Goal: Information Seeking & Learning: Learn about a topic

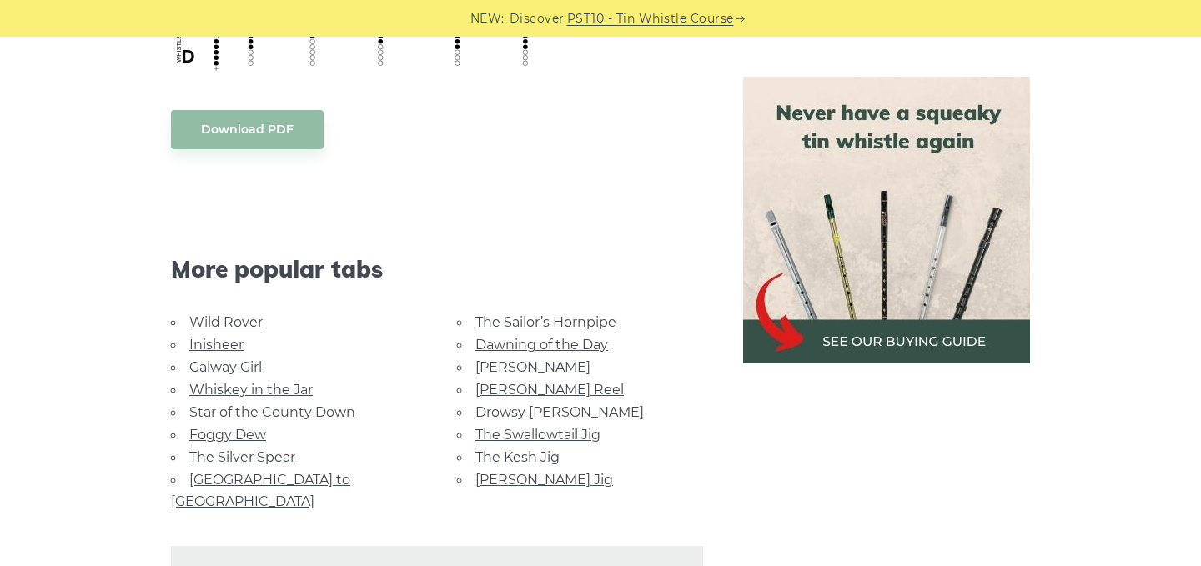
scroll to position [1265, 0]
click at [227, 320] on link "Wild Rover" at bounding box center [225, 321] width 73 height 16
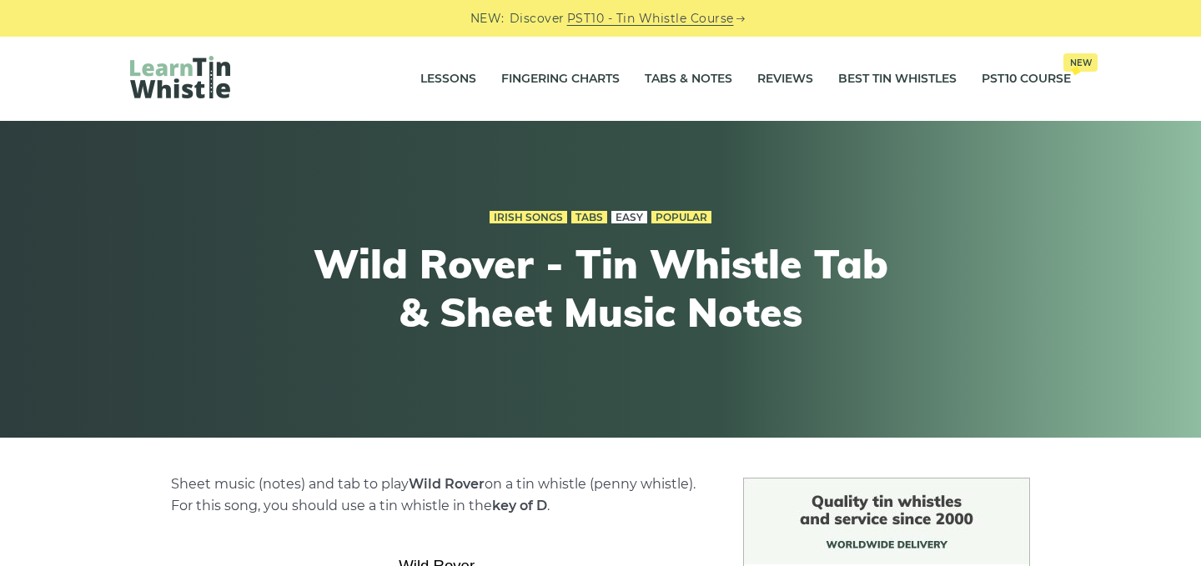
click at [631, 218] on link "Easy" at bounding box center [629, 217] width 36 height 13
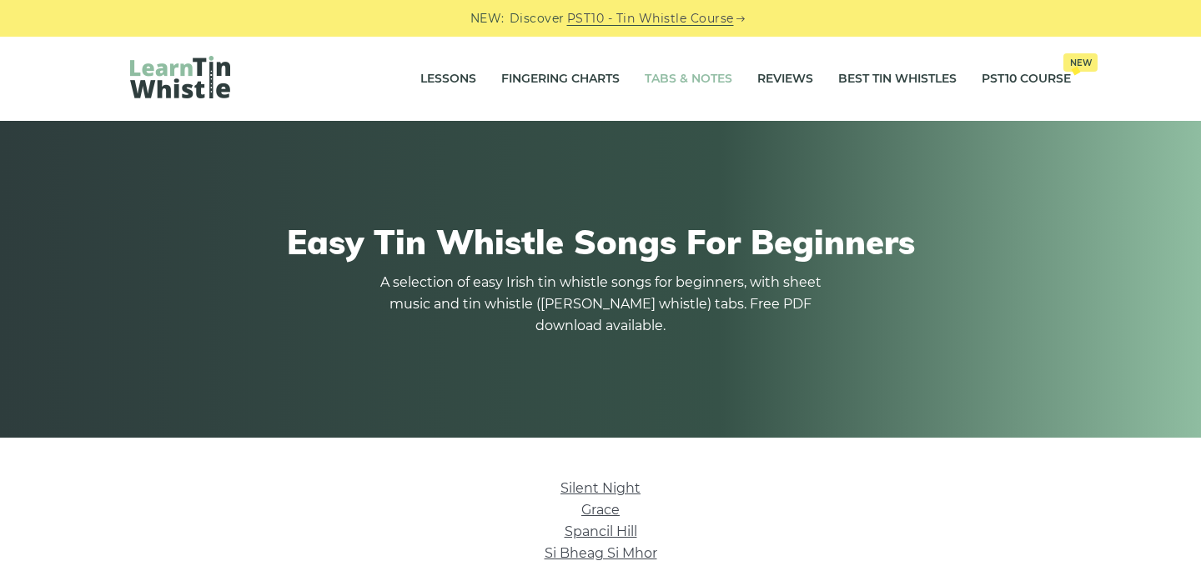
click at [689, 77] on link "Tabs & Notes" at bounding box center [689, 79] width 88 height 42
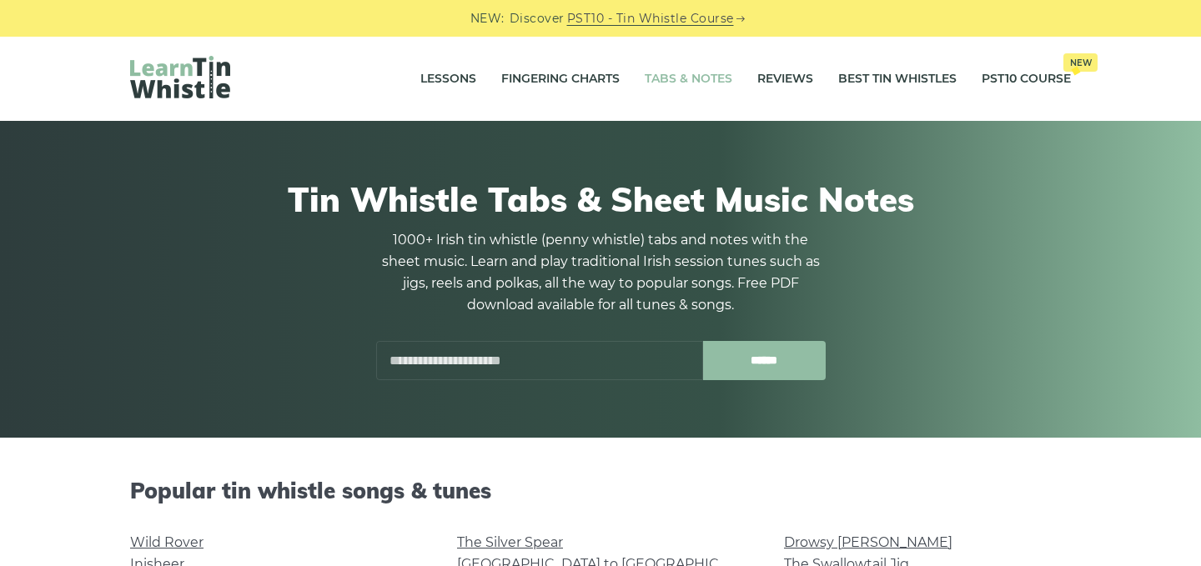
click at [766, 361] on input "******" at bounding box center [764, 360] width 123 height 39
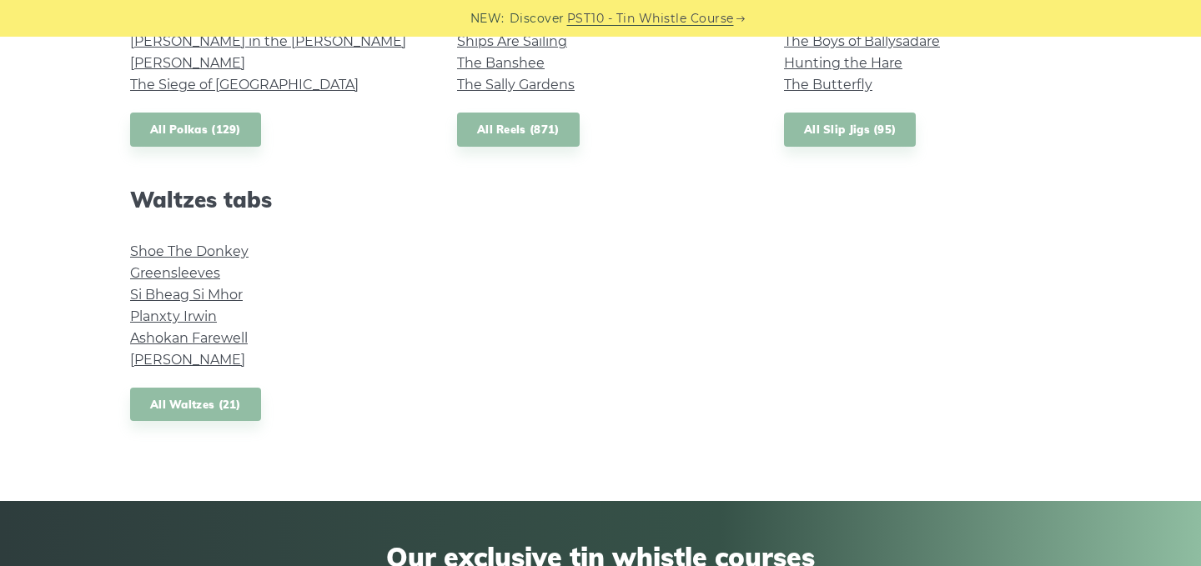
scroll to position [1360, 0]
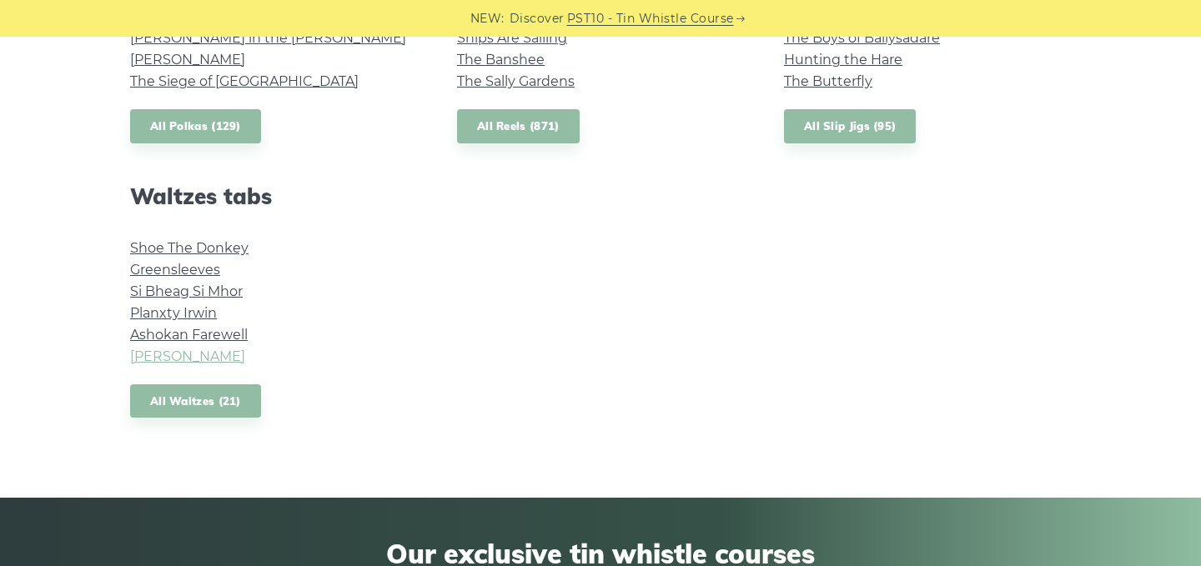
click at [217, 353] on link "[PERSON_NAME]" at bounding box center [187, 357] width 115 height 16
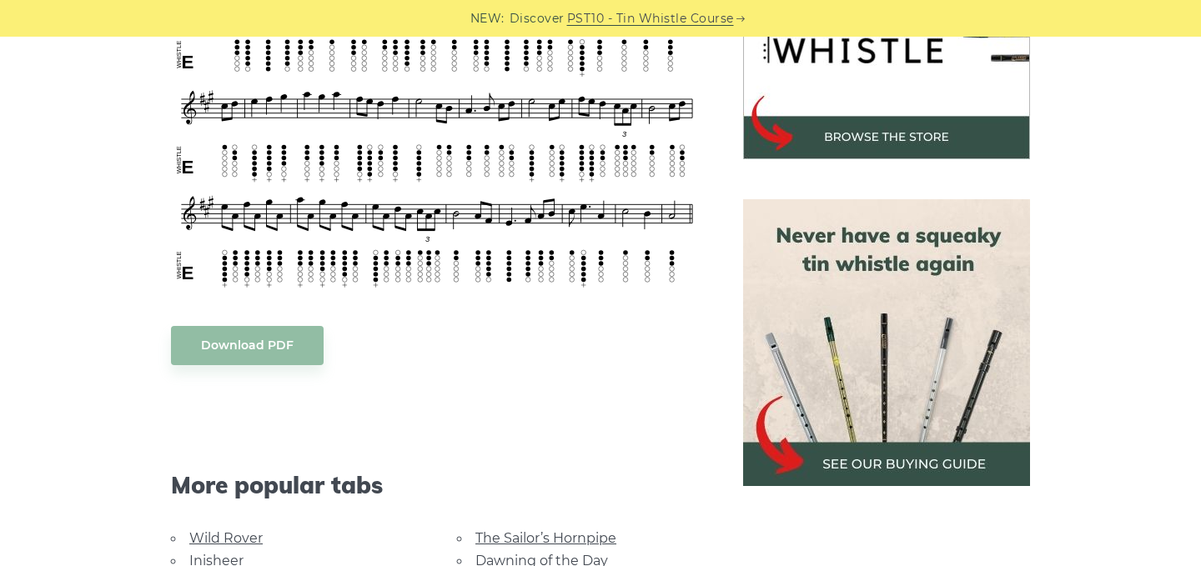
scroll to position [596, 0]
